Goal: Task Accomplishment & Management: Manage account settings

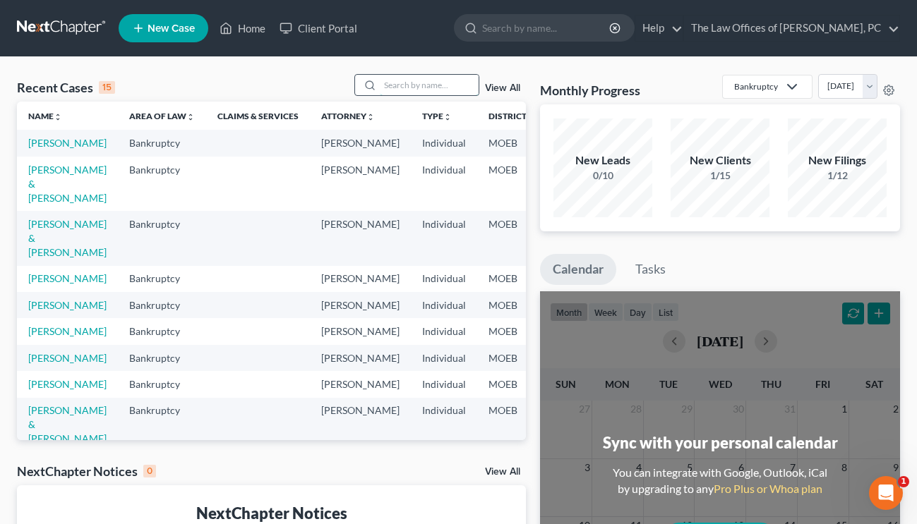
click at [407, 81] on input "search" at bounding box center [429, 85] width 99 height 20
click at [494, 88] on link "View All" at bounding box center [502, 88] width 35 height 10
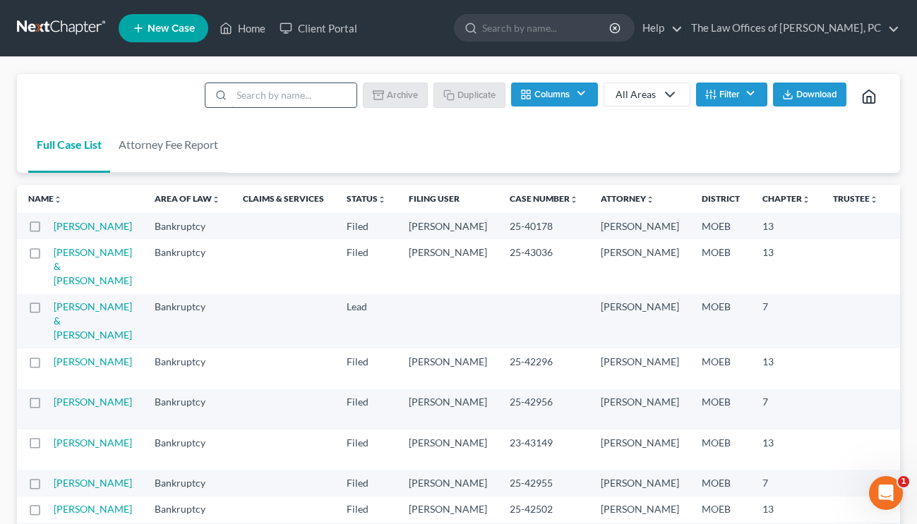
click at [293, 95] on input "search" at bounding box center [293, 95] width 125 height 24
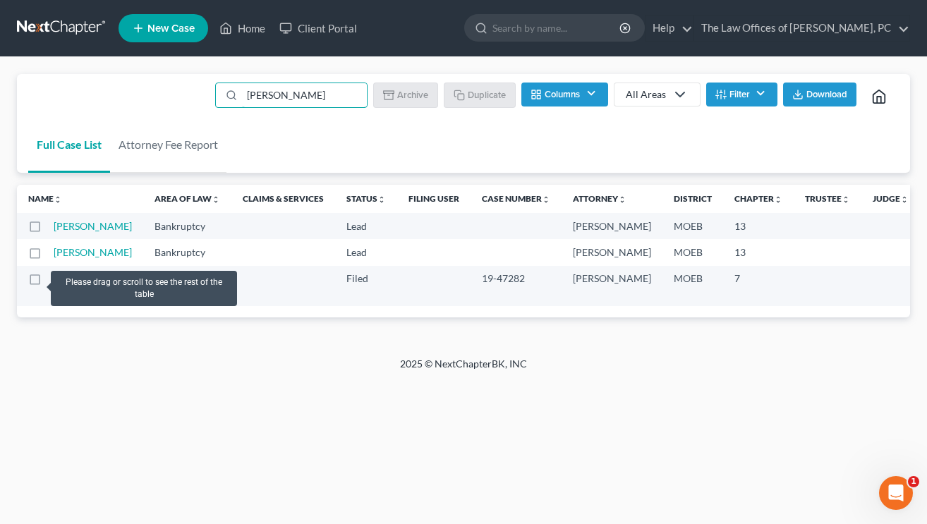
click at [48, 256] on label at bounding box center [48, 256] width 0 height 0
type input "[PERSON_NAME]"
click at [54, 255] on input "checkbox" at bounding box center [58, 250] width 9 height 9
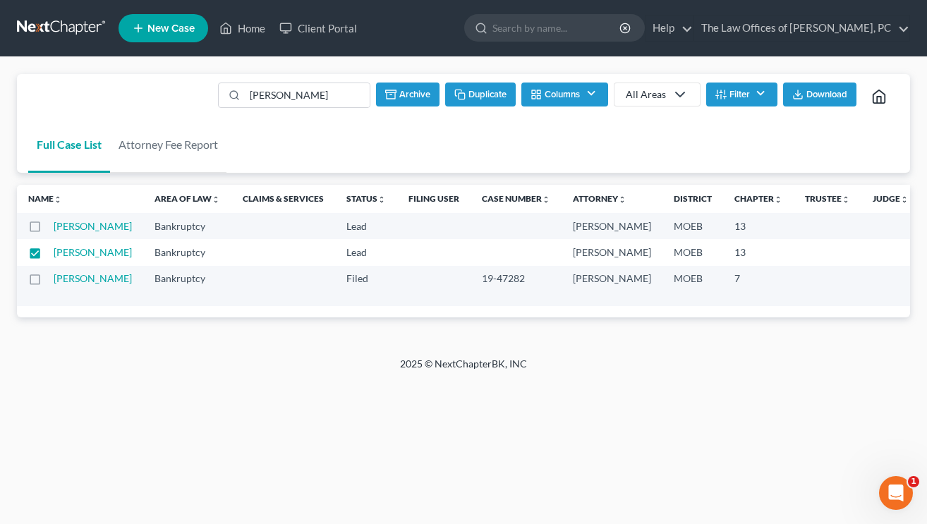
click at [475, 91] on button "Duplicate" at bounding box center [480, 95] width 71 height 24
checkbox input "false"
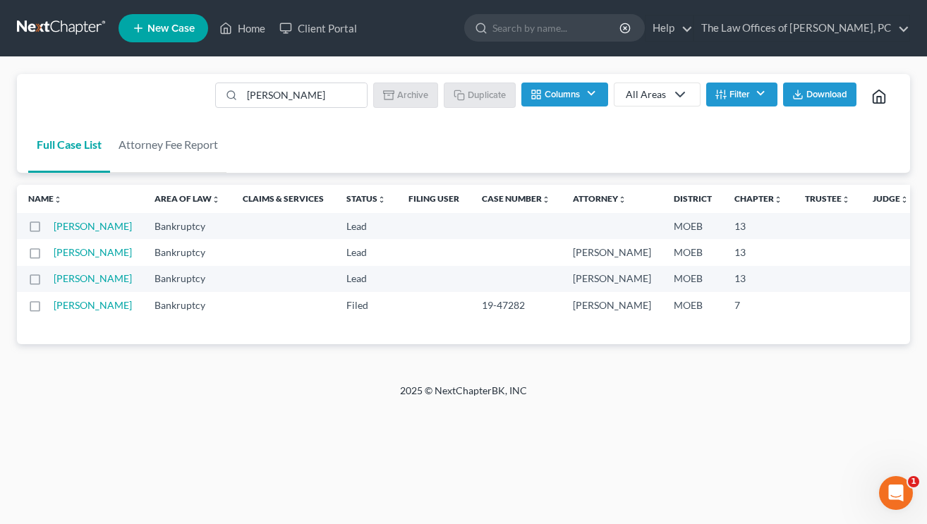
click at [83, 28] on link at bounding box center [62, 28] width 90 height 25
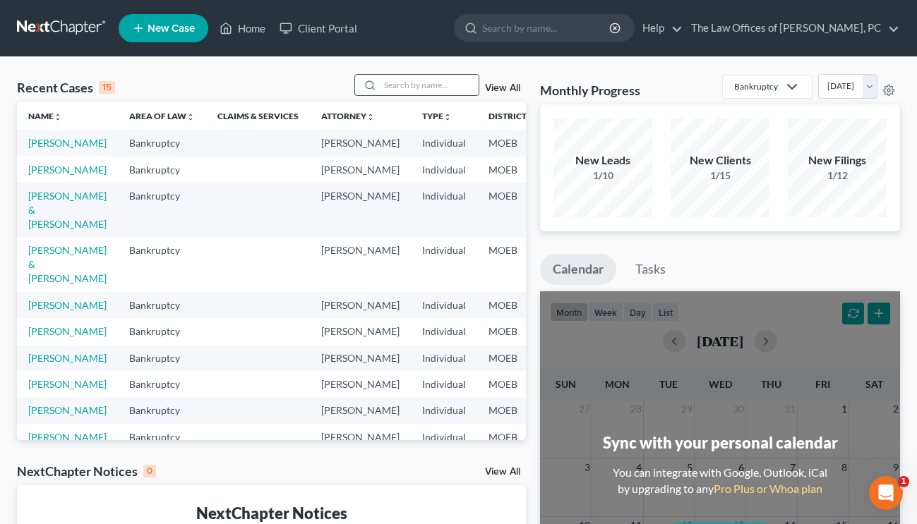
click at [445, 90] on input "search" at bounding box center [429, 85] width 99 height 20
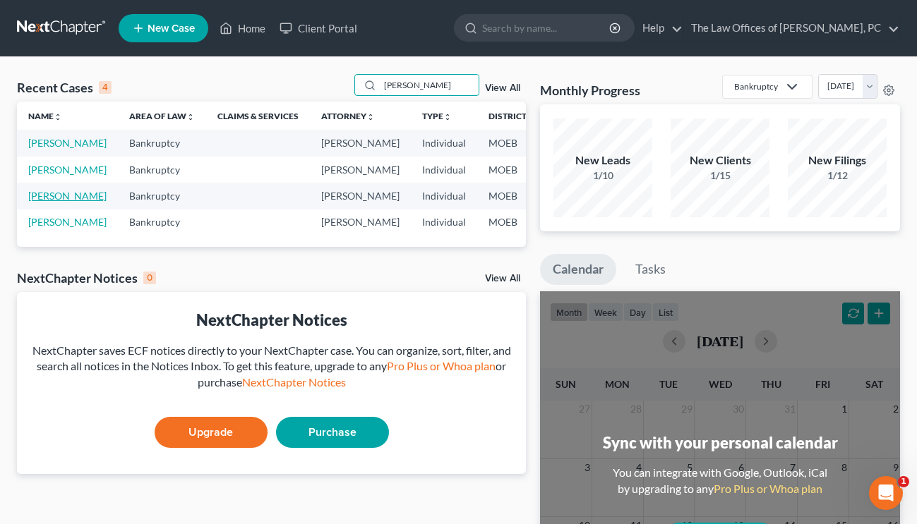
type input "[PERSON_NAME]"
click at [39, 202] on link "[PERSON_NAME]" at bounding box center [67, 196] width 78 height 12
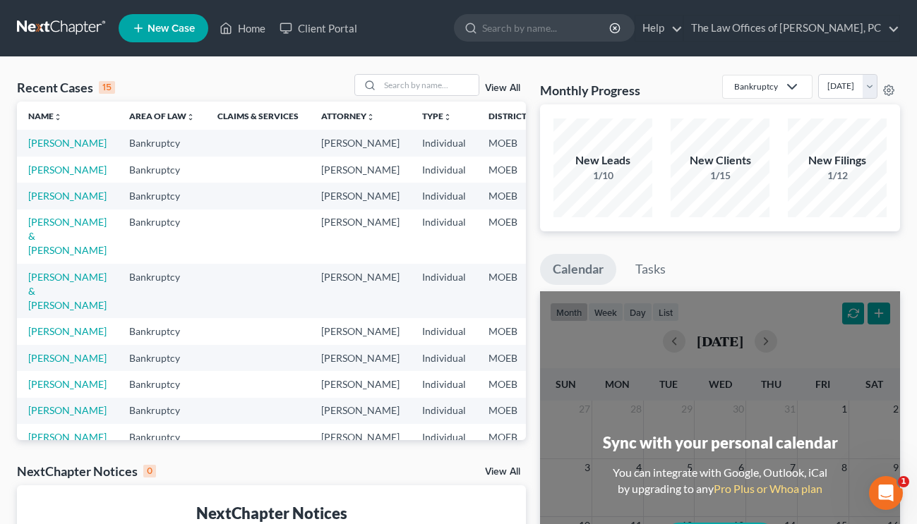
click at [501, 87] on link "View All" at bounding box center [502, 88] width 35 height 10
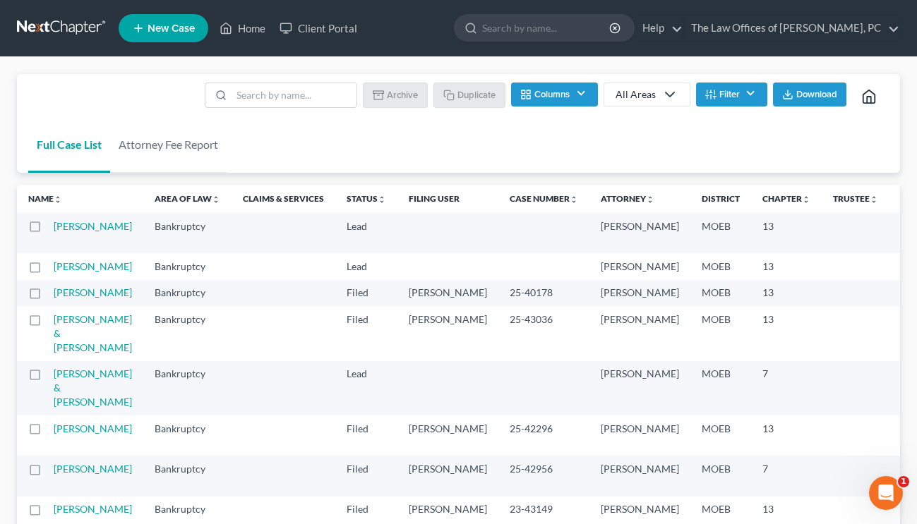
click at [48, 270] on label at bounding box center [48, 270] width 0 height 0
click at [54, 269] on input "checkbox" at bounding box center [58, 264] width 9 height 9
click at [392, 96] on button "Archive" at bounding box center [398, 95] width 64 height 24
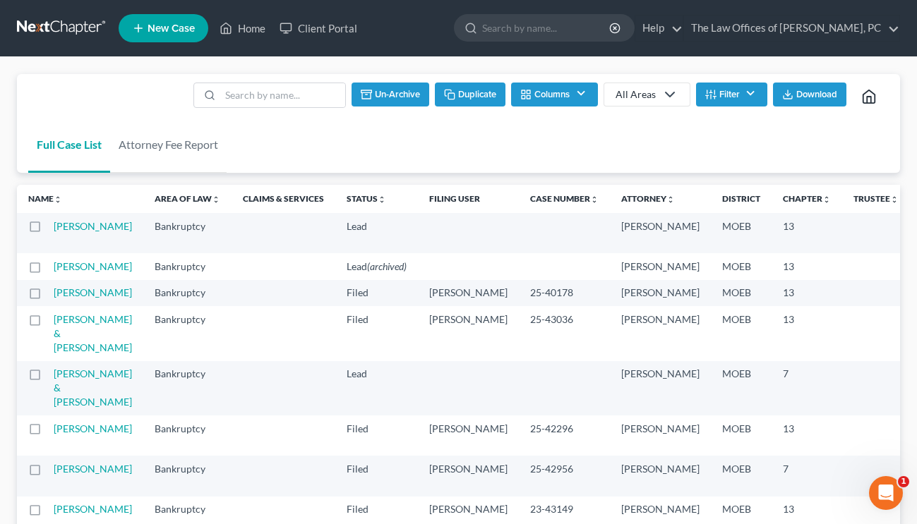
checkbox input "false"
